Goal: Task Accomplishment & Management: Complete application form

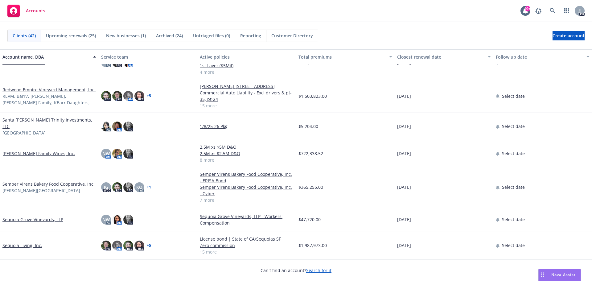
scroll to position [617, 0]
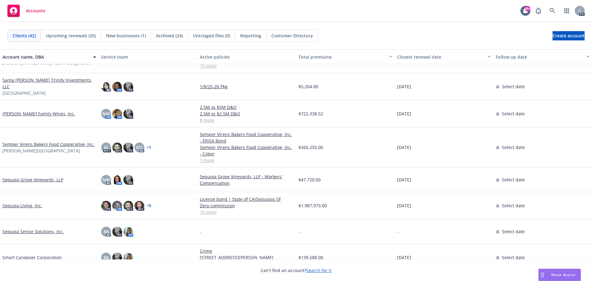
click at [40, 142] on link "Semper Virens Bakery Food Cooperative, Inc." at bounding box center [48, 144] width 92 height 6
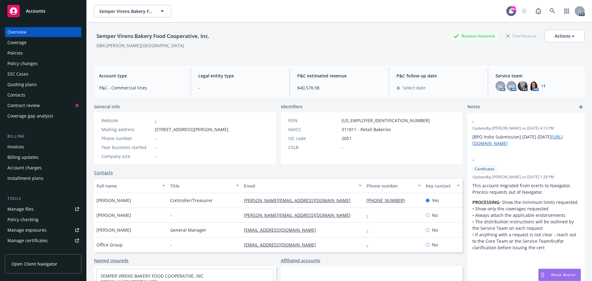
click at [33, 84] on div "Quoting plans" at bounding box center [21, 85] width 29 height 10
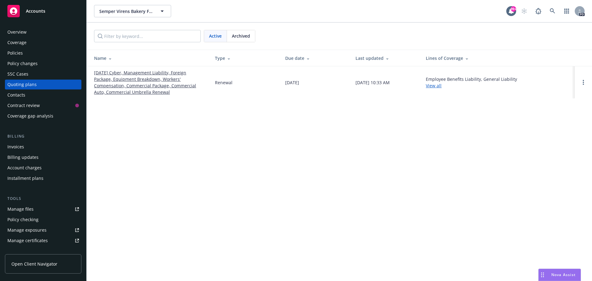
click at [118, 86] on link "[DATE] Cyber, Management Liability, Foreign Package, Equipment Breakdown, Worke…" at bounding box center [149, 82] width 111 height 26
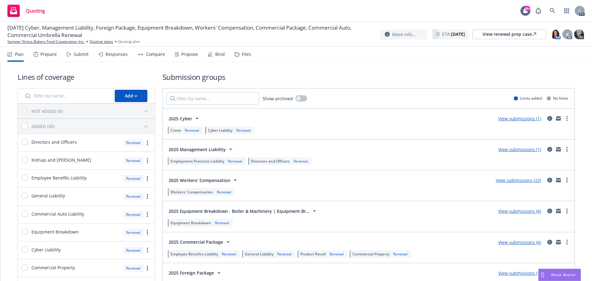
click at [78, 53] on div "Submit" at bounding box center [81, 54] width 15 height 5
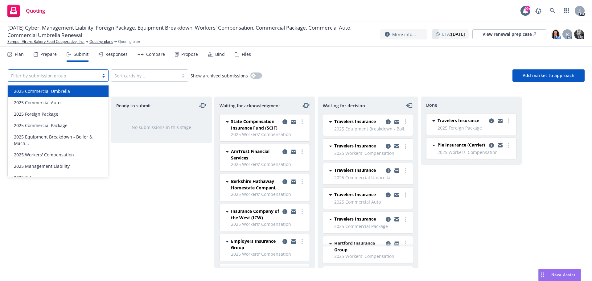
click at [103, 76] on div at bounding box center [103, 75] width 9 height 5
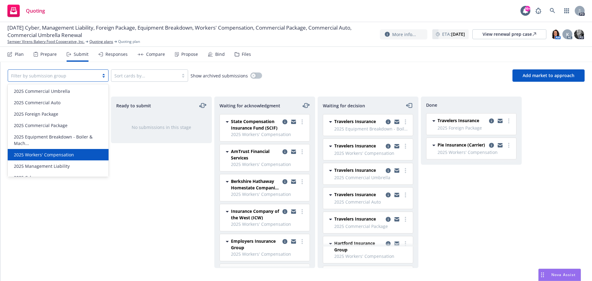
click at [61, 157] on span "2025 Workers' Compensation" at bounding box center [44, 154] width 60 height 6
